Goal: Find contact information: Find contact information

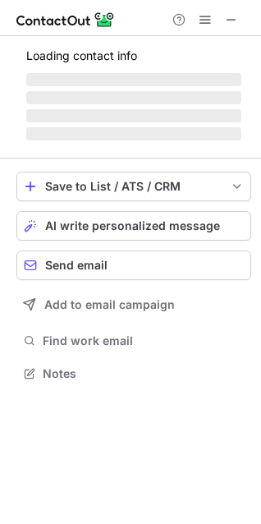
scroll to position [398, 261]
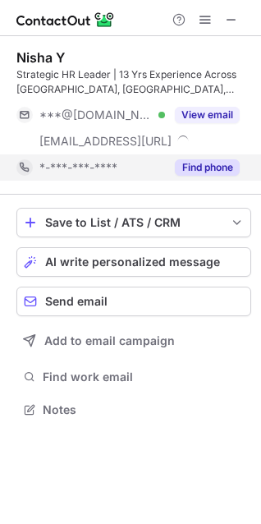
click at [209, 164] on button "Find phone" at bounding box center [207, 167] width 65 height 16
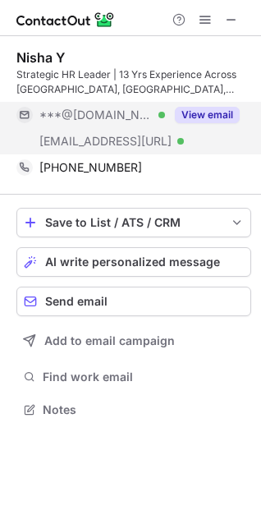
click at [209, 115] on button "View email" at bounding box center [207, 115] width 65 height 16
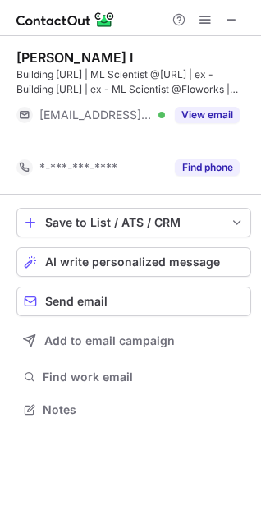
scroll to position [371, 261]
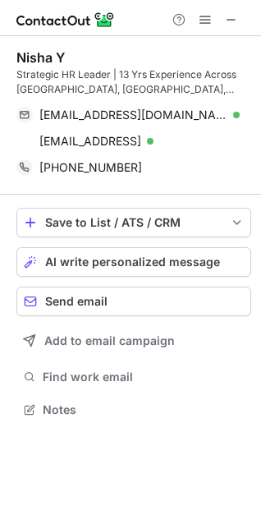
scroll to position [398, 261]
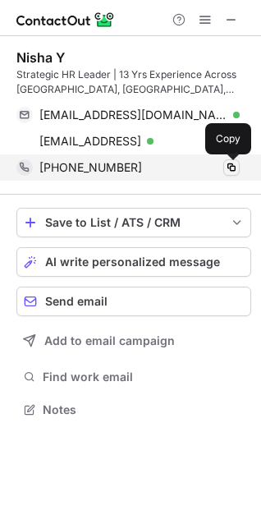
click at [232, 168] on span at bounding box center [231, 167] width 13 height 13
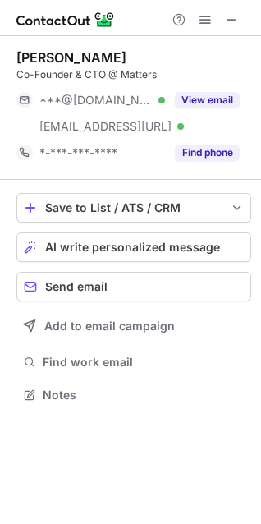
scroll to position [383, 261]
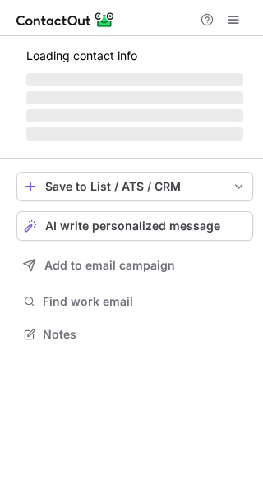
scroll to position [358, 263]
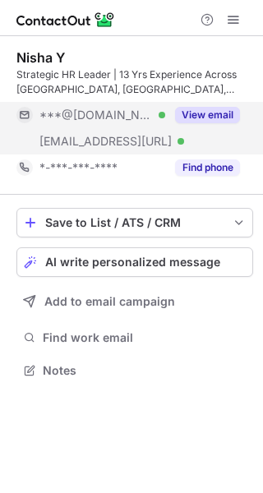
click at [204, 117] on button "View email" at bounding box center [207, 115] width 65 height 16
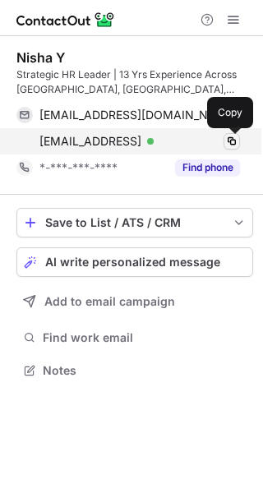
click at [230, 138] on span at bounding box center [231, 141] width 13 height 13
